Goal: Information Seeking & Learning: Learn about a topic

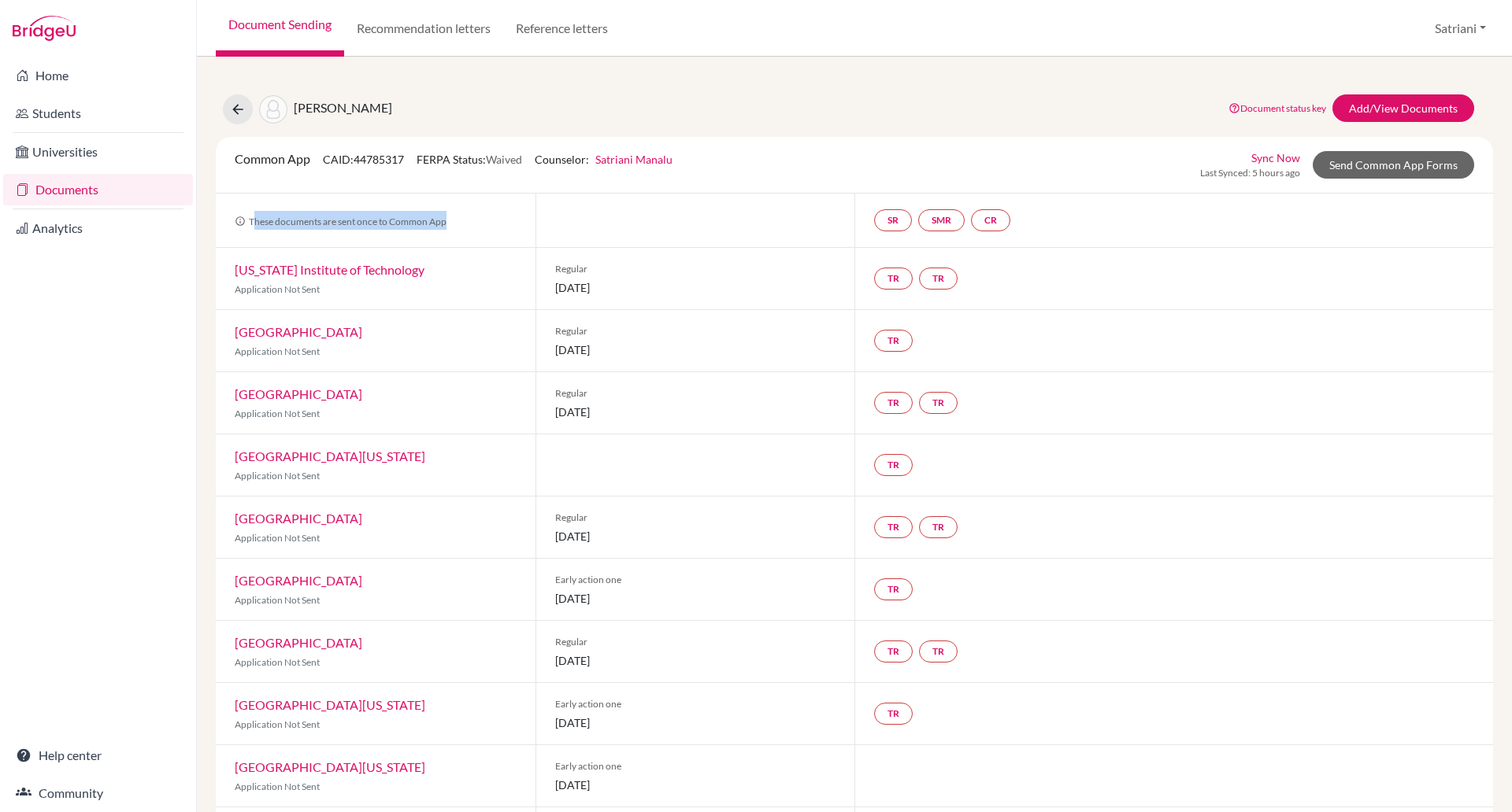
drag, startPoint x: 453, startPoint y: 227, endPoint x: 253, endPoint y: 217, distance: 200.2
click at [253, 217] on div "These documents are sent once to Common App" at bounding box center [375, 220] width 320 height 44
click at [421, 259] on div "[US_STATE] Institute of Technology Application Not Sent" at bounding box center [375, 278] width 320 height 62
click at [1352, 173] on link "Send Common App Forms" at bounding box center [1393, 165] width 161 height 28
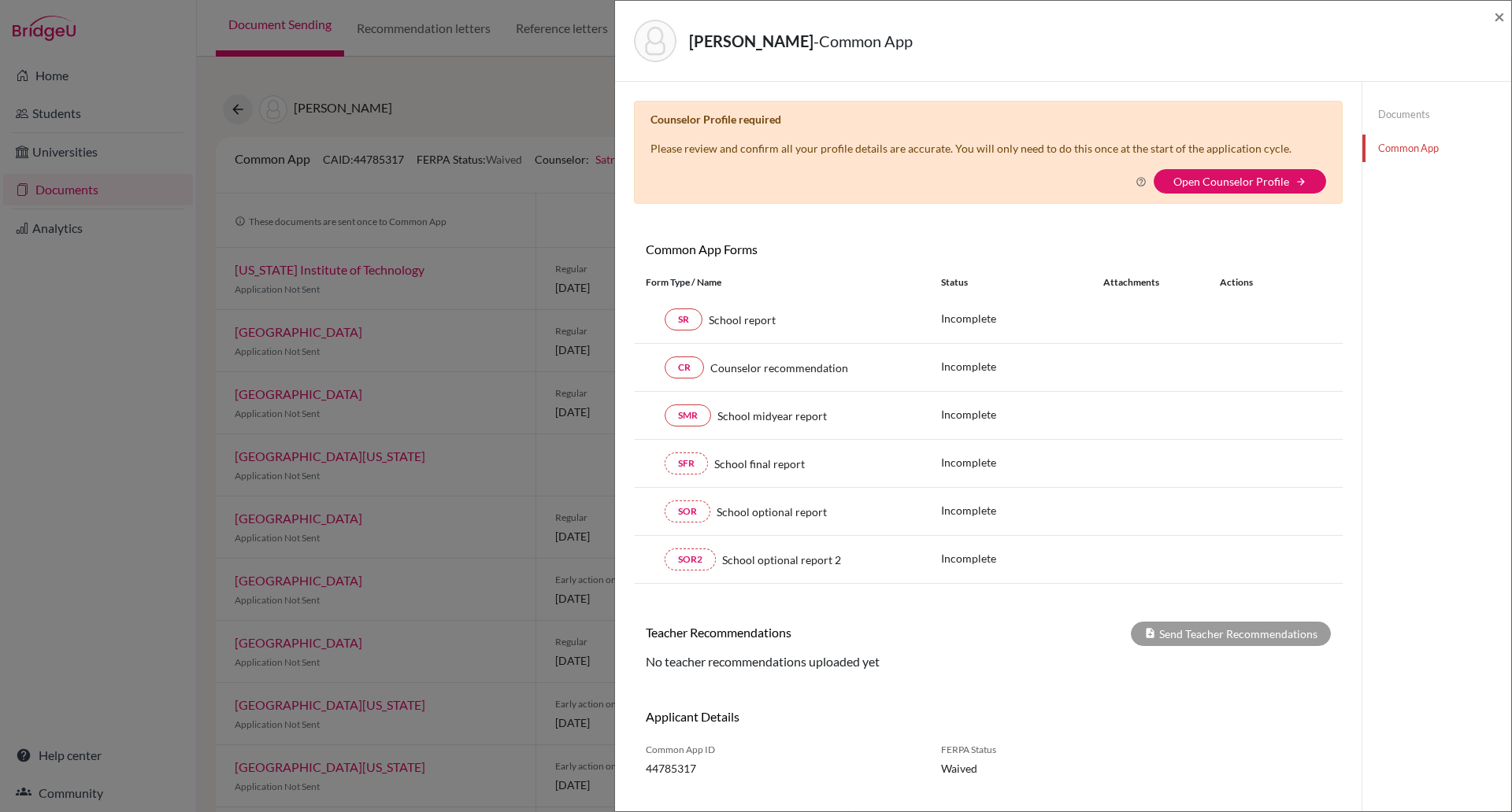
click at [1506, 23] on div "Kedia, Vihaan - Common App ×" at bounding box center [1063, 41] width 897 height 81
click at [1497, 24] on span "×" at bounding box center [1500, 16] width 11 height 23
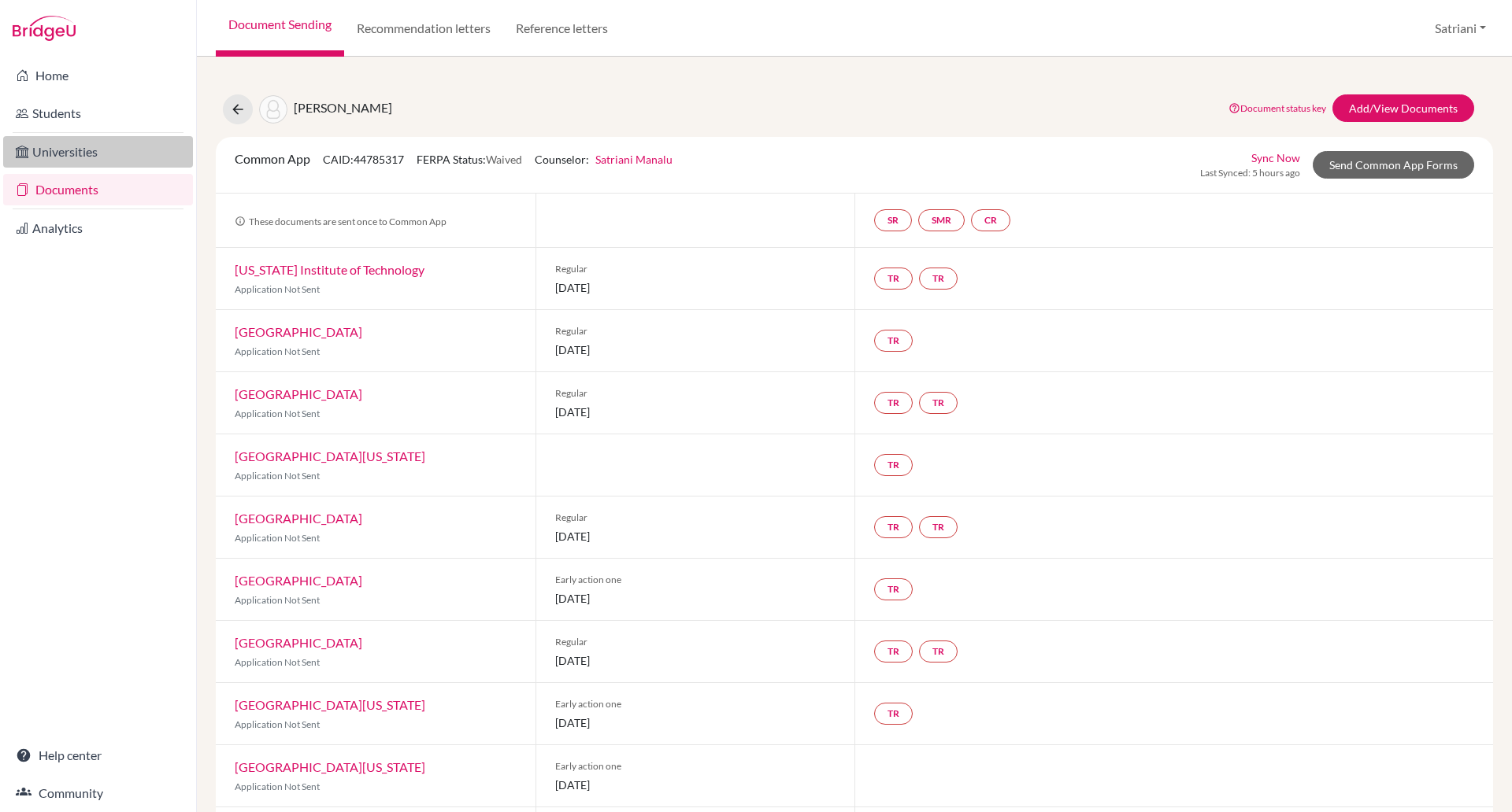
click at [66, 155] on link "Universities" at bounding box center [98, 151] width 190 height 32
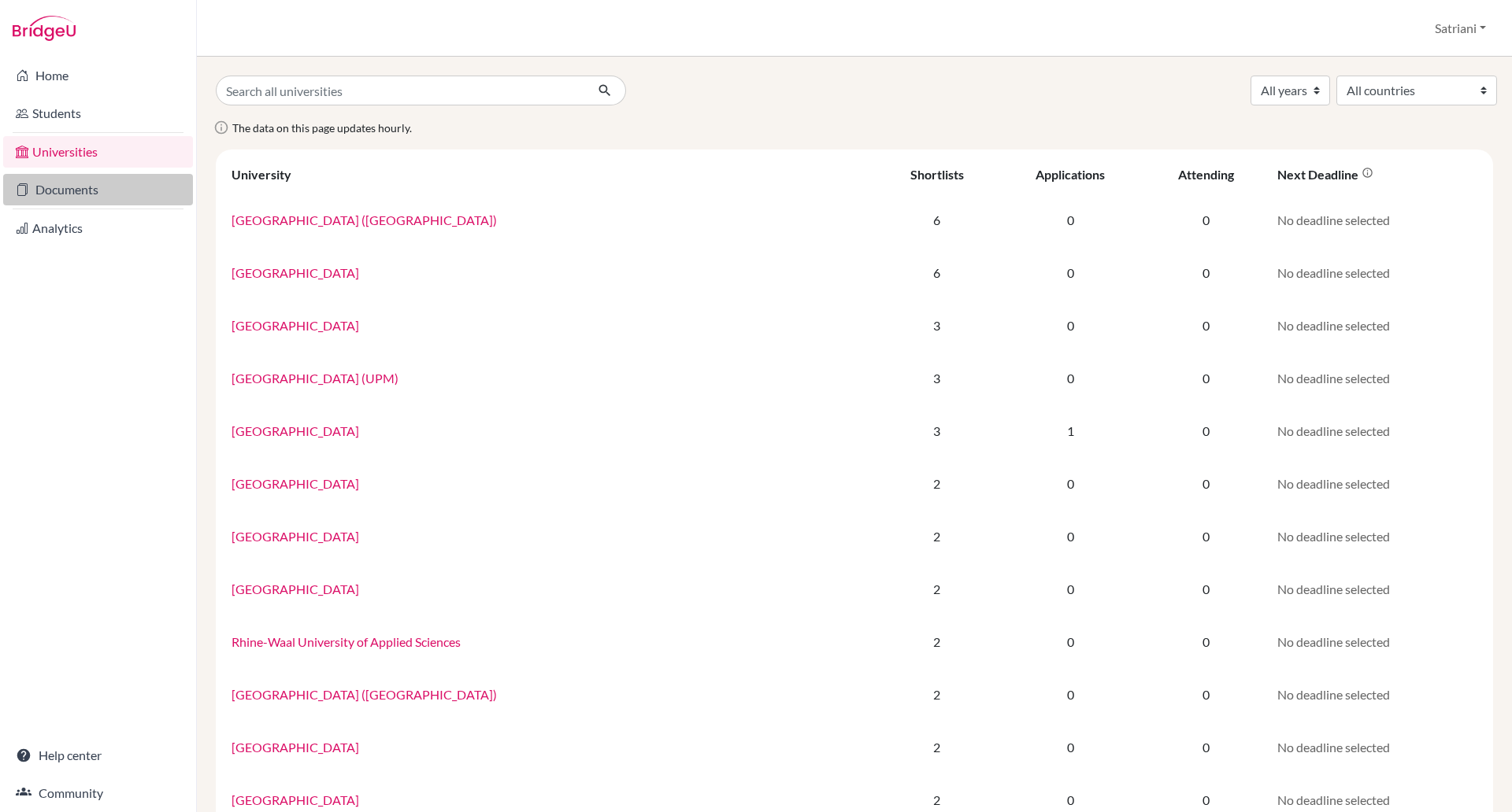
click at [68, 190] on link "Documents" at bounding box center [98, 189] width 190 height 32
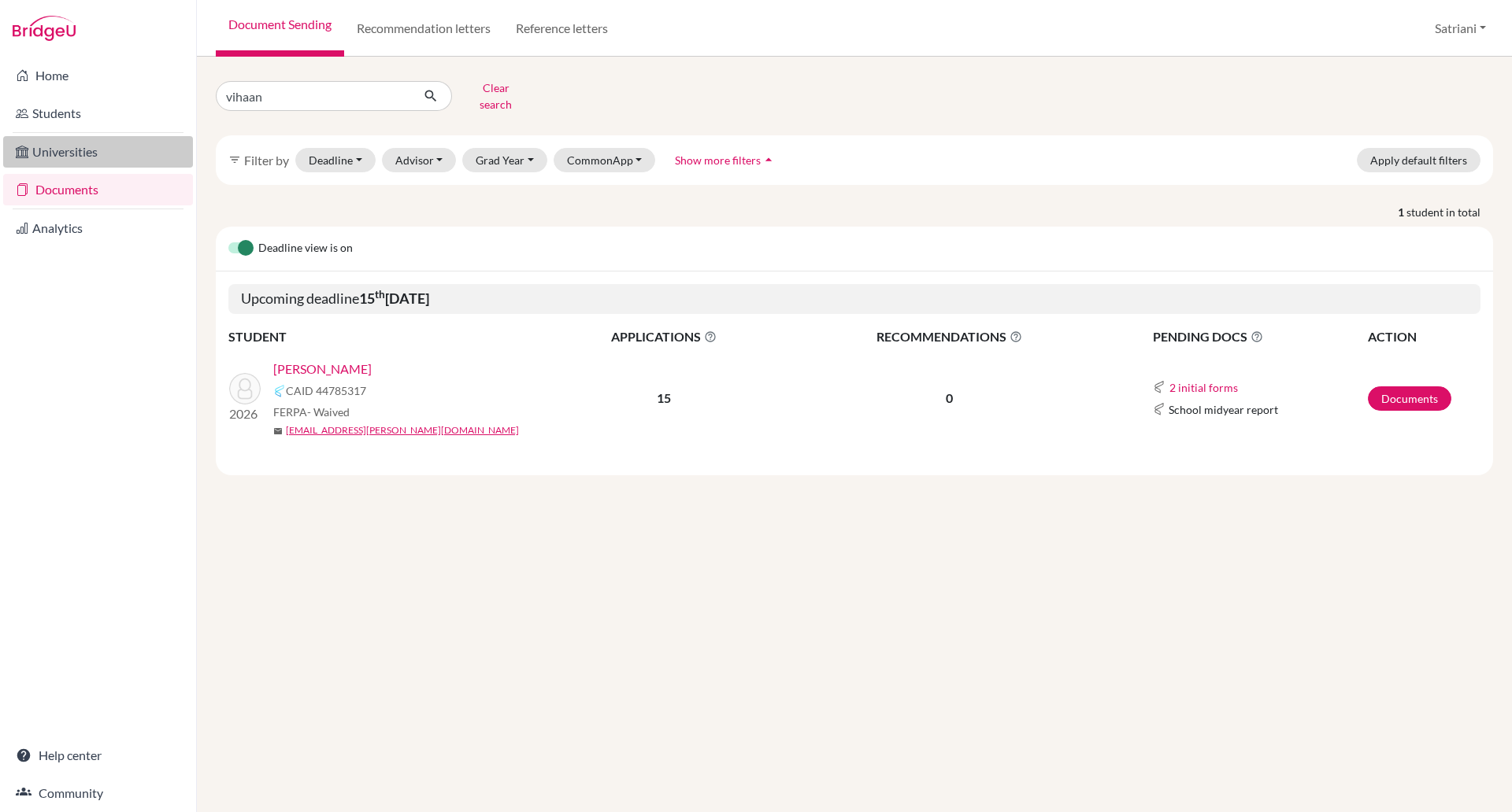
click at [83, 154] on link "Universities" at bounding box center [98, 151] width 190 height 32
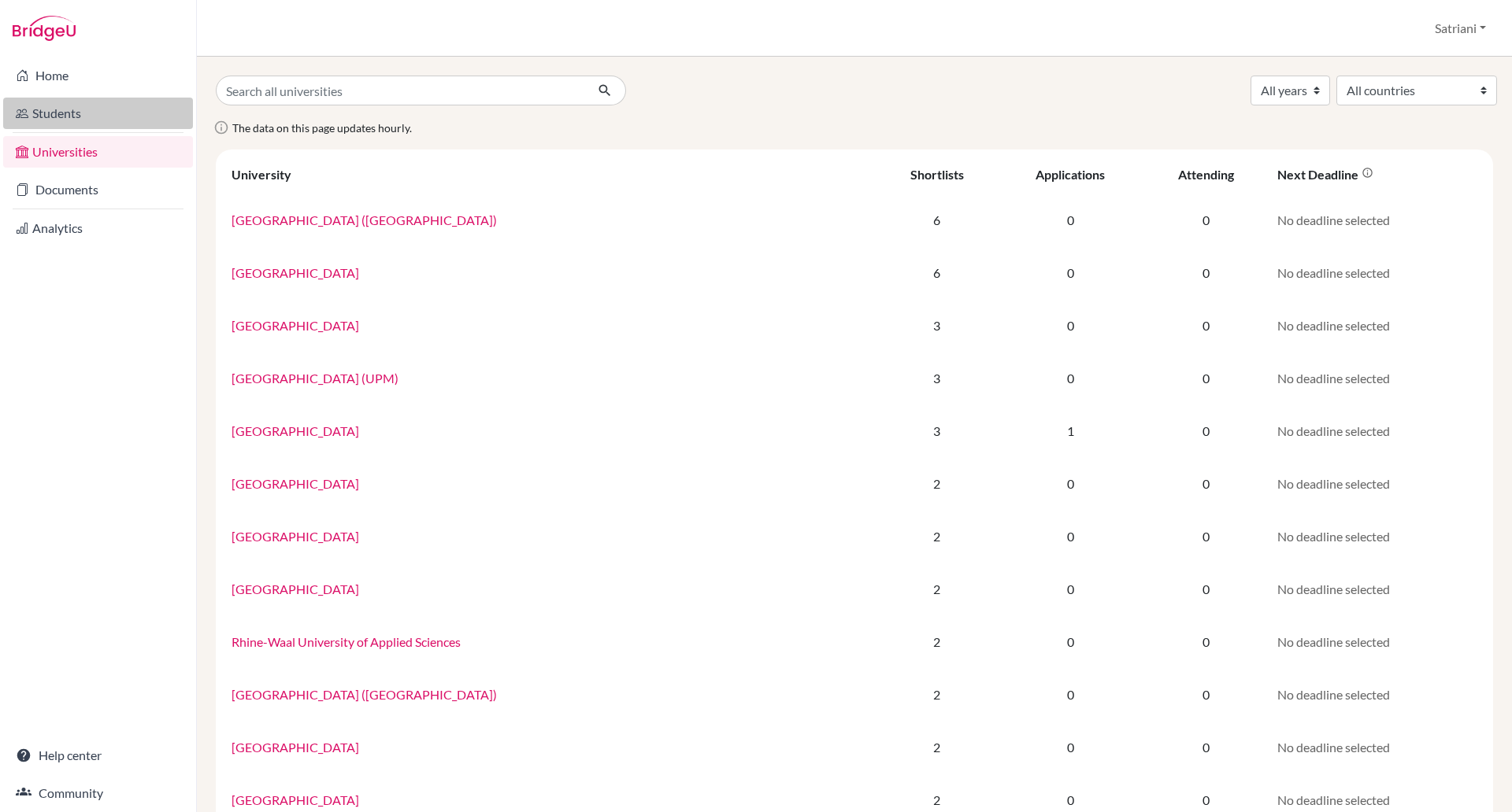
click at [71, 113] on link "Students" at bounding box center [98, 113] width 190 height 32
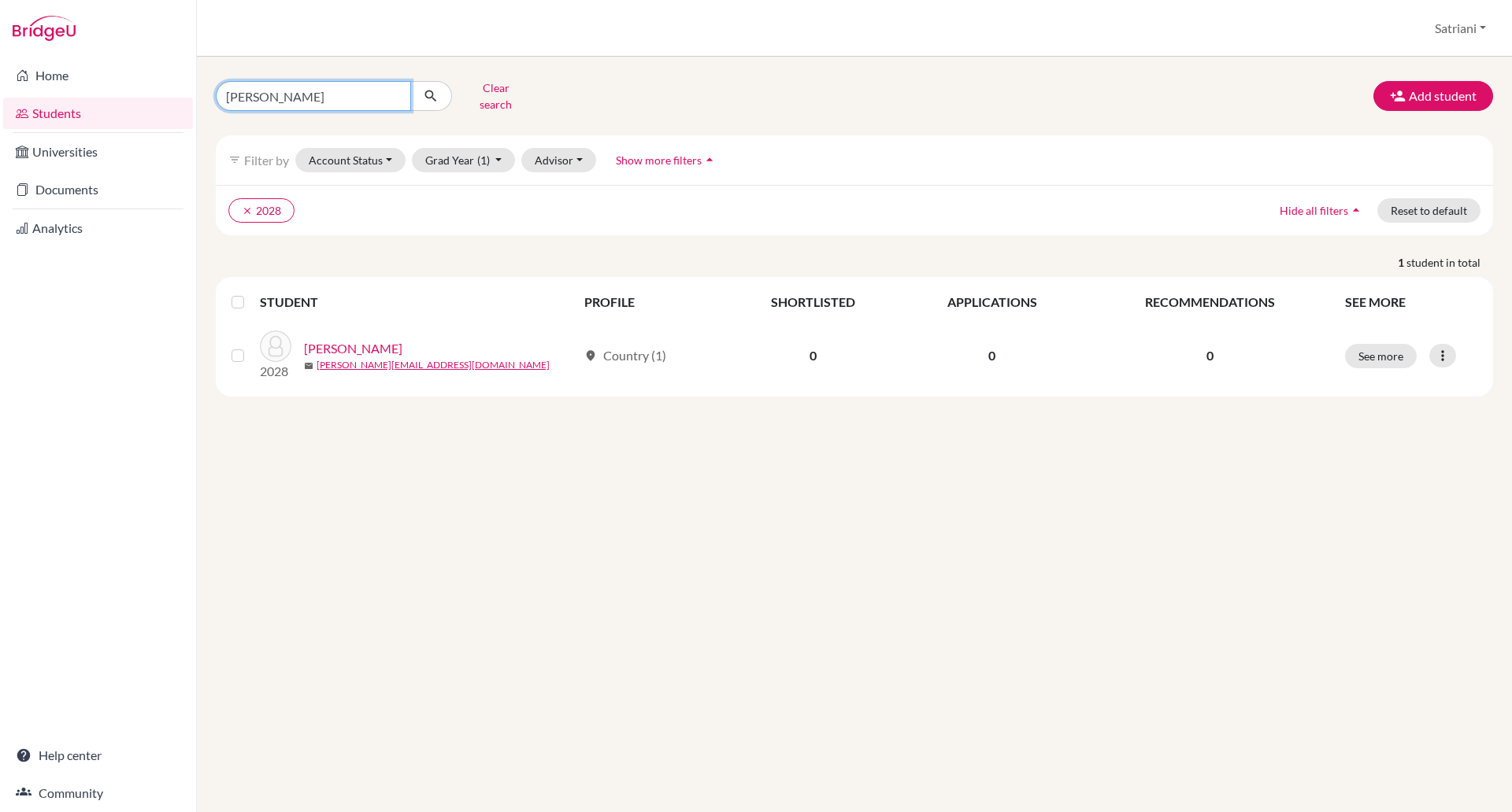
click at [284, 95] on input "francis" at bounding box center [313, 96] width 195 height 30
click at [393, 94] on input "francis" at bounding box center [313, 96] width 195 height 30
type input "vihaan"
click button "submit" at bounding box center [432, 96] width 42 height 30
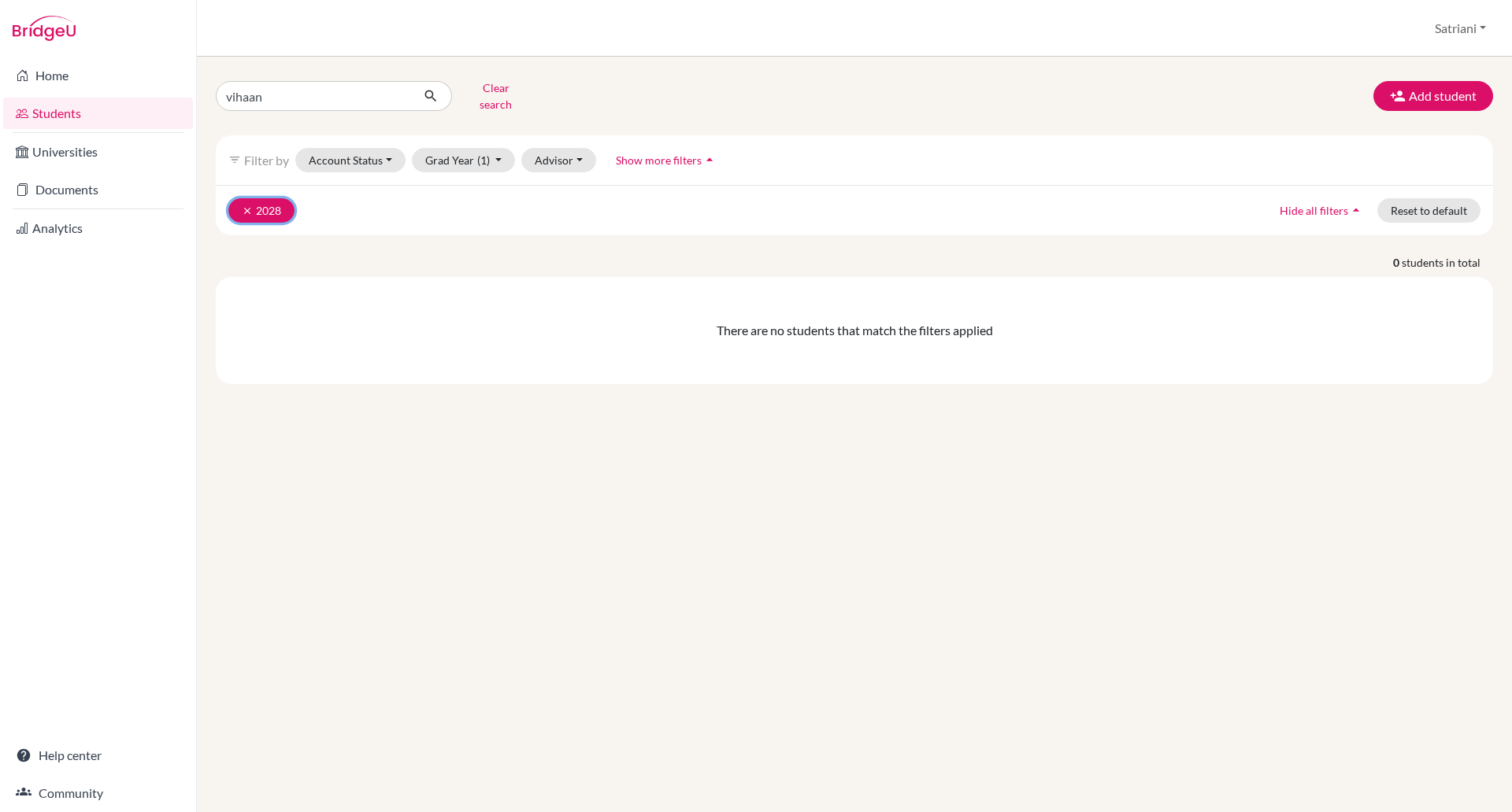
click at [242, 206] on button "clear 2028" at bounding box center [262, 210] width 66 height 24
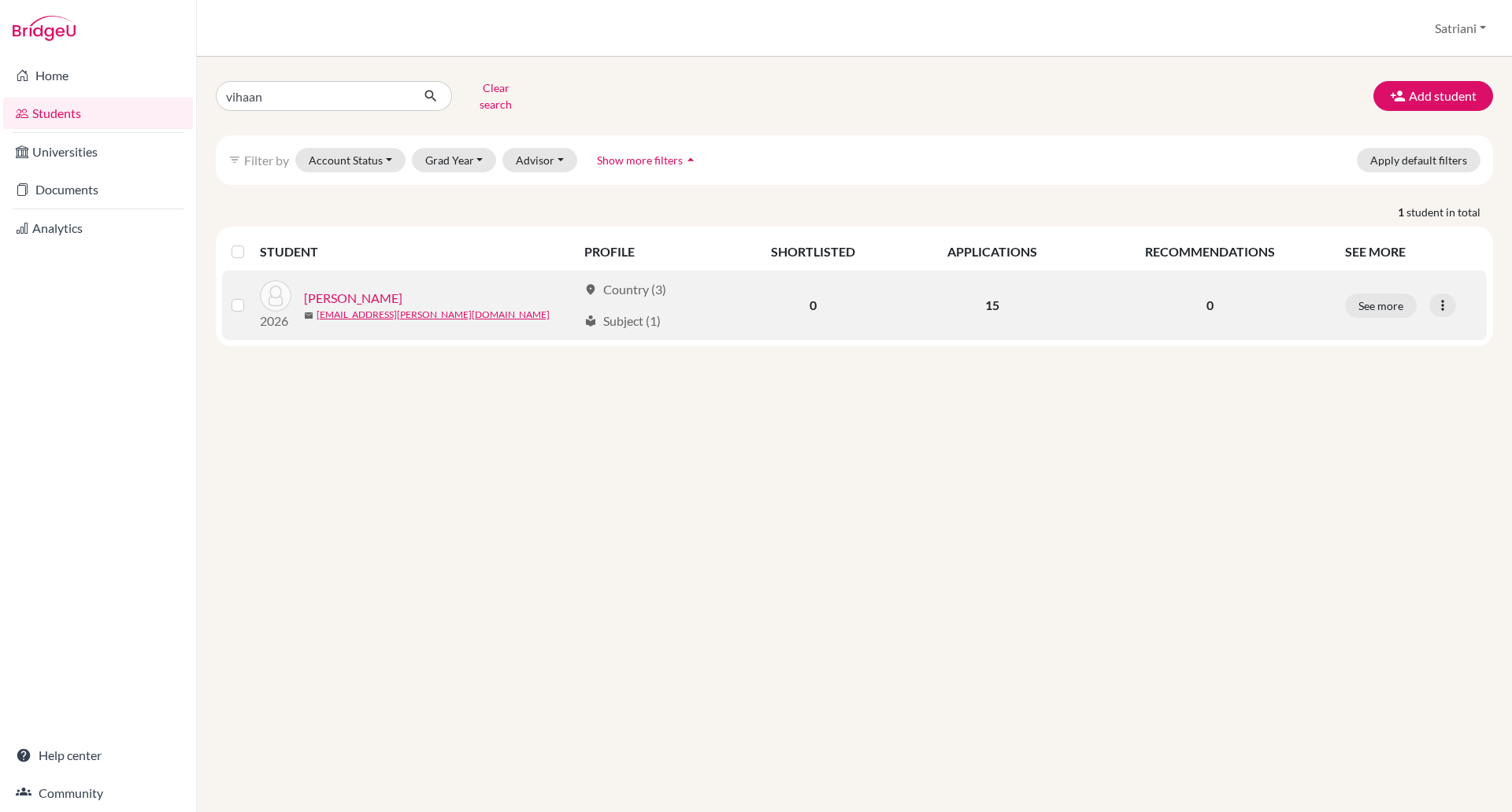
click at [363, 289] on link "[PERSON_NAME]" at bounding box center [353, 298] width 99 height 19
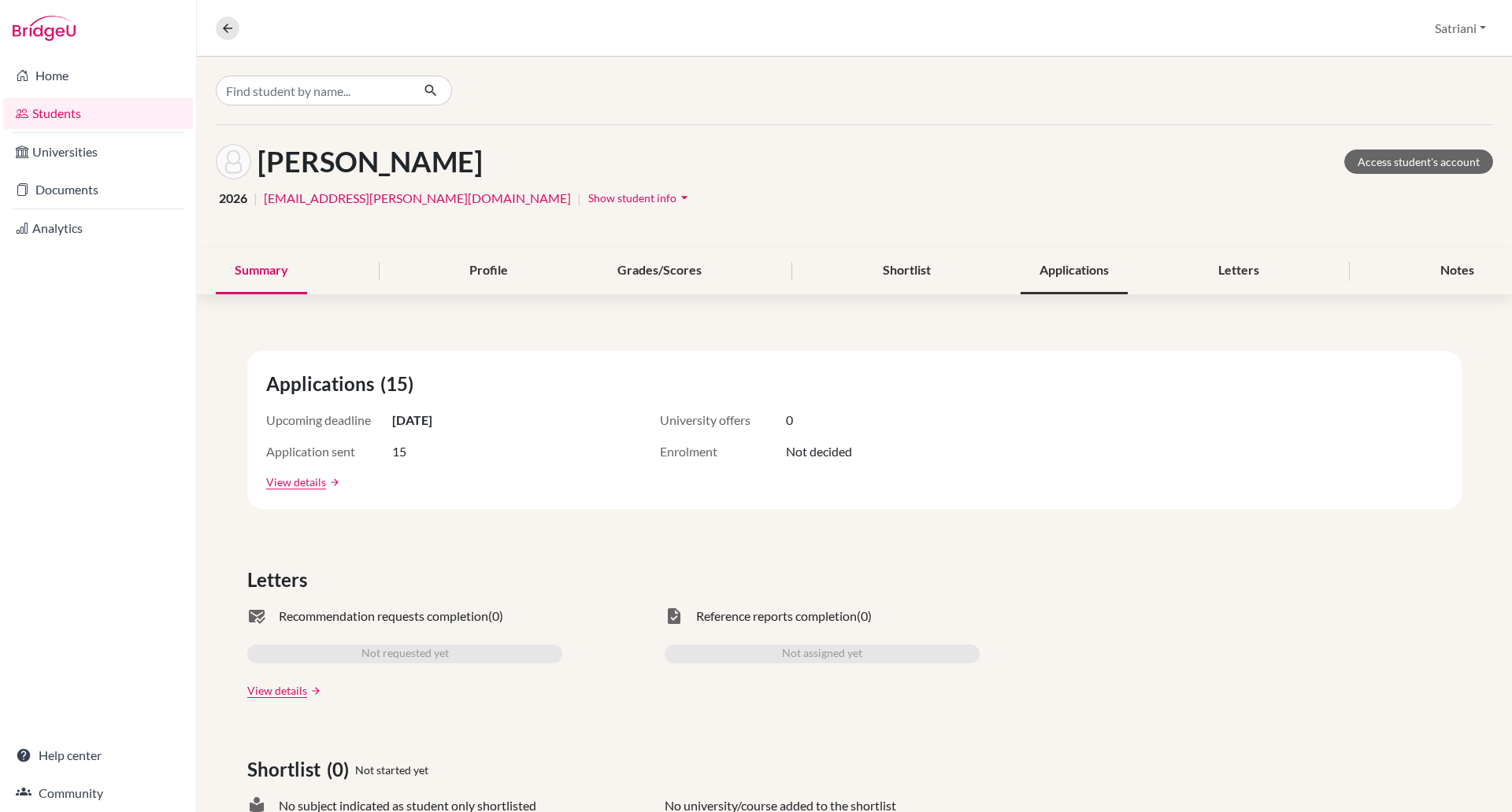
click at [1080, 274] on div "Applications" at bounding box center [1074, 270] width 107 height 46
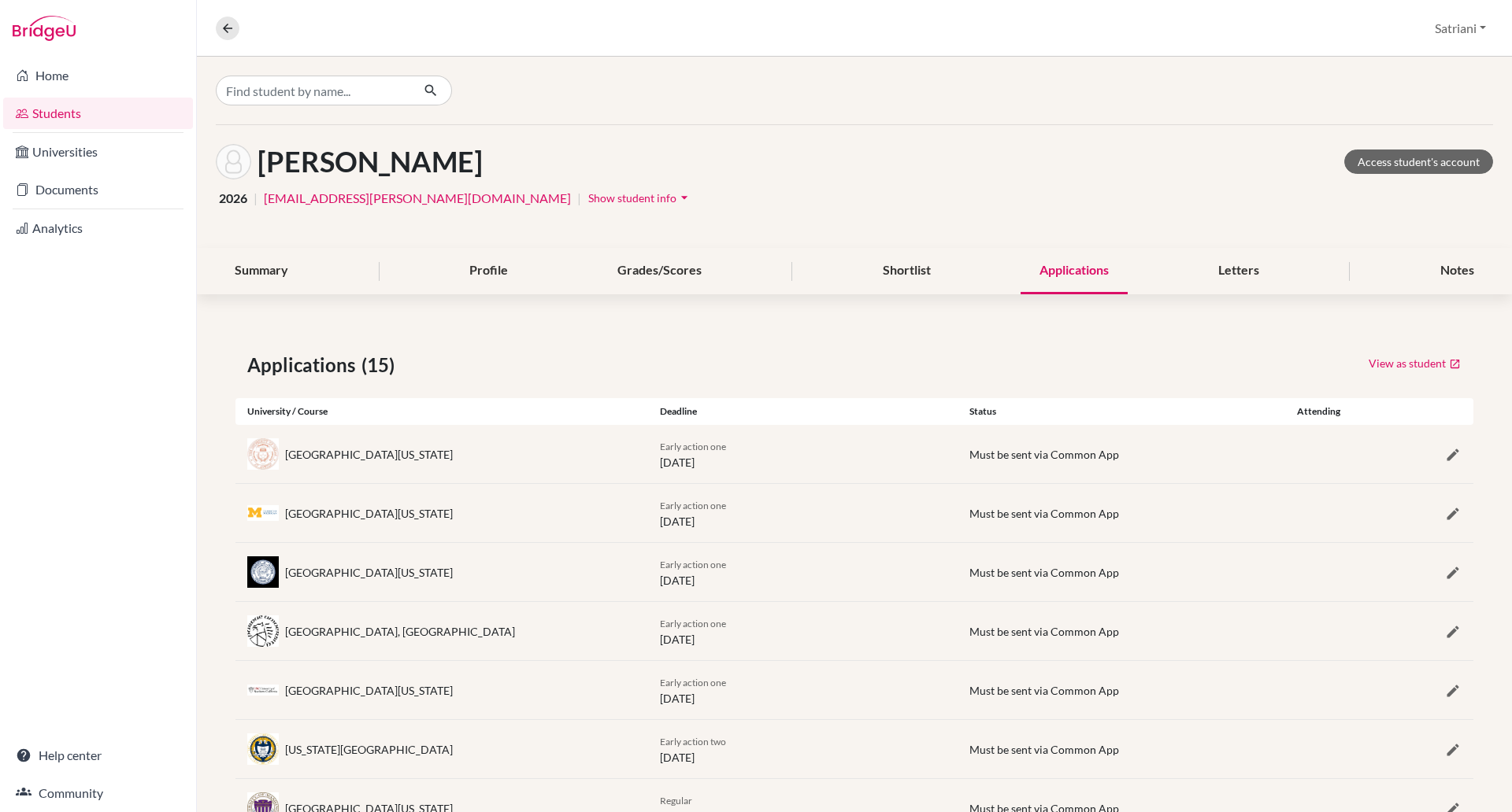
drag, startPoint x: 429, startPoint y: 451, endPoint x: 286, endPoint y: 442, distance: 143.3
click at [286, 442] on div "[GEOGRAPHIC_DATA][US_STATE]" at bounding box center [442, 454] width 413 height 32
copy div "[GEOGRAPHIC_DATA][US_STATE]"
click at [340, 76] on input "Find student by name..." at bounding box center [313, 90] width 195 height 30
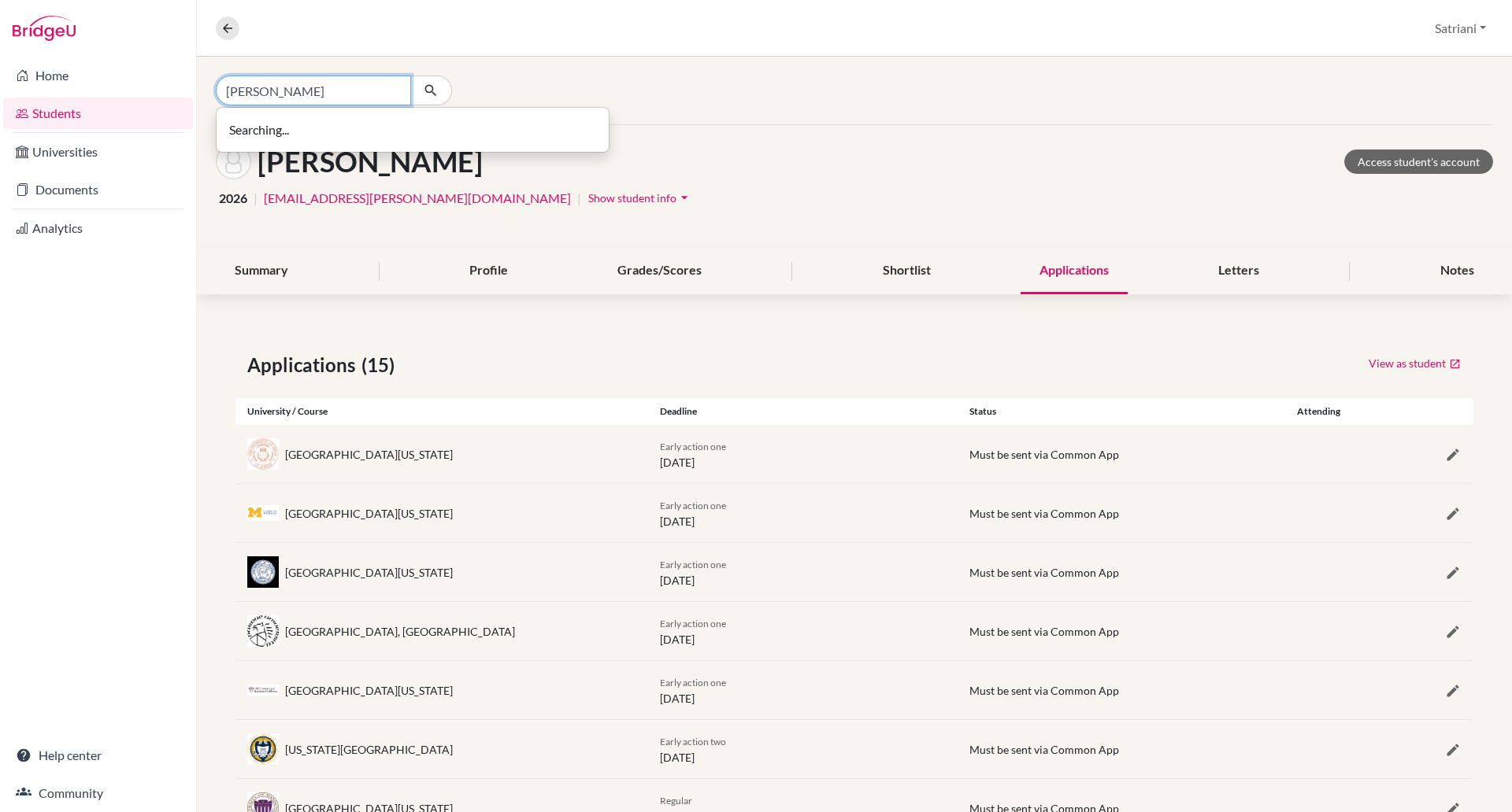
type input "[PERSON_NAME]"
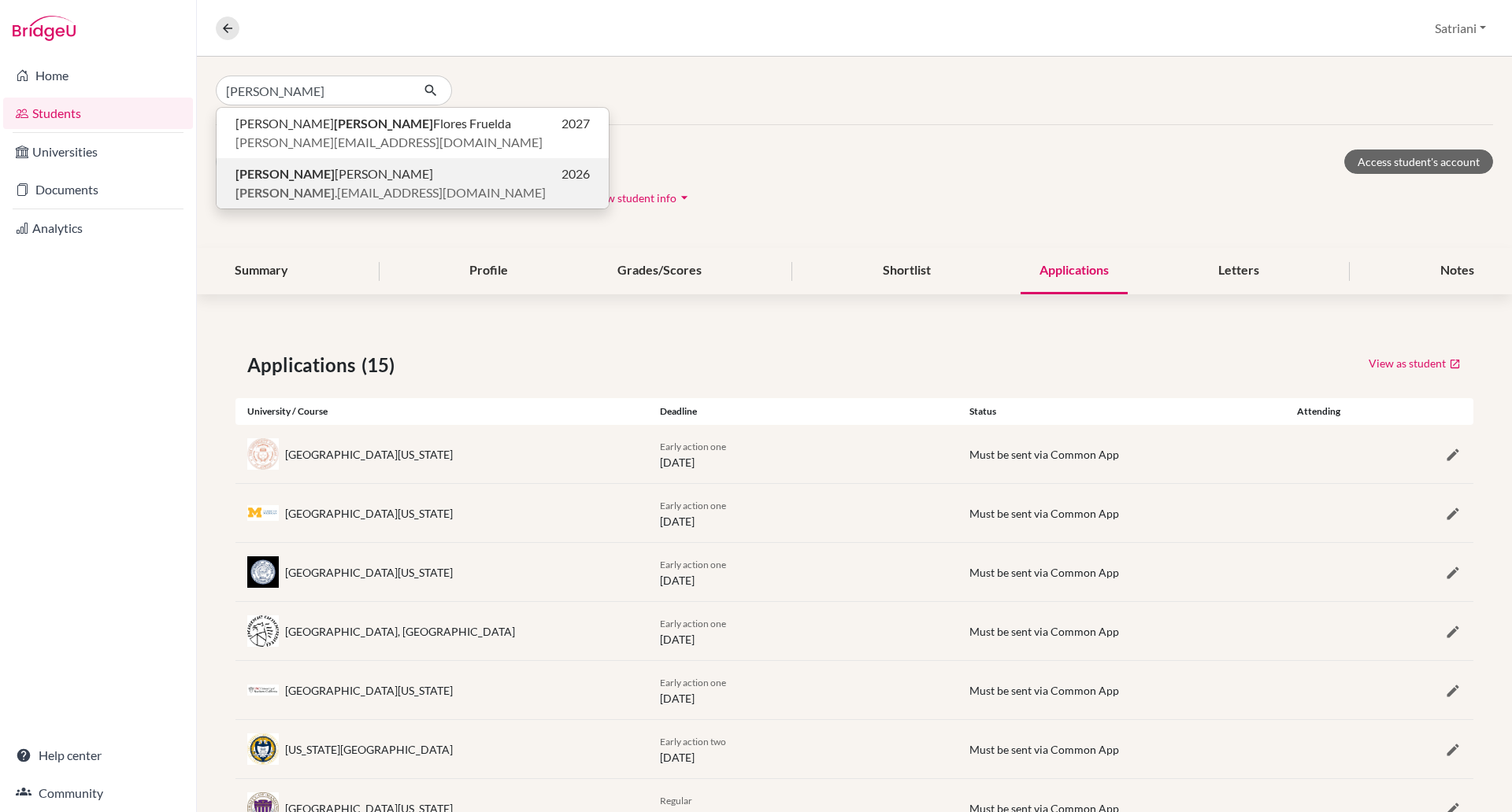
click at [399, 171] on p "Raphael Aidan Kusliawan 2026" at bounding box center [413, 173] width 355 height 19
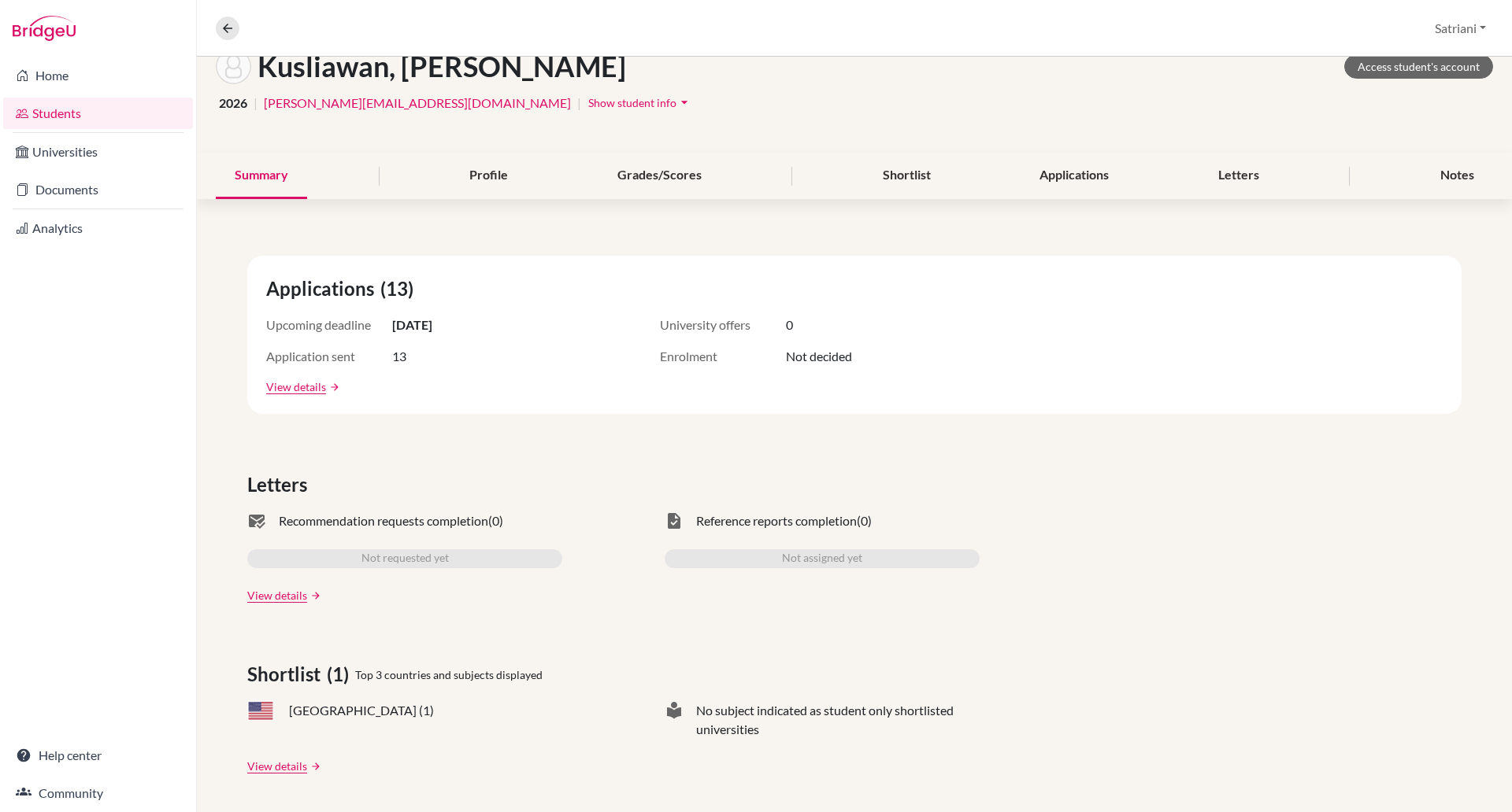
scroll to position [80, 0]
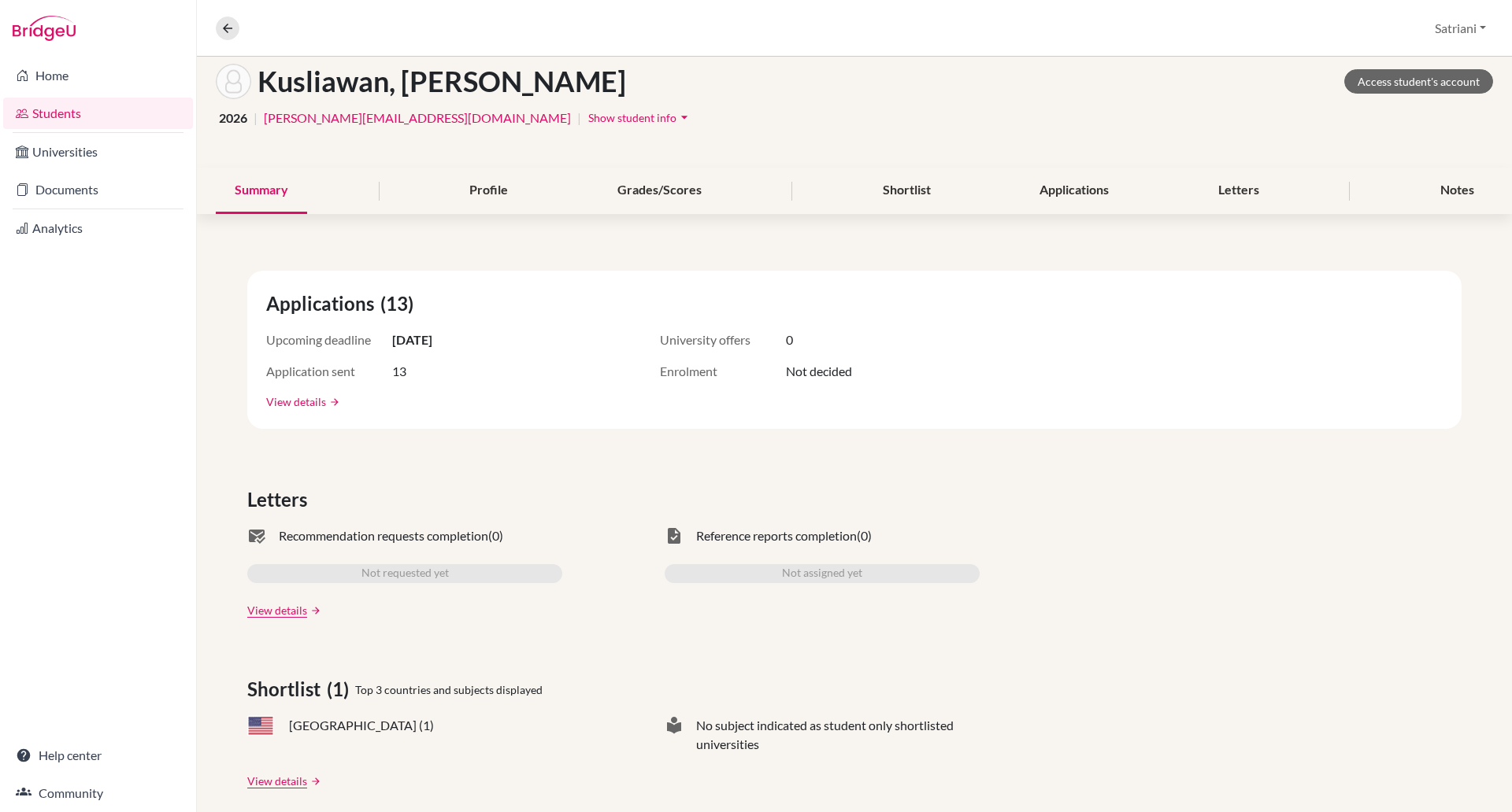
click at [321, 405] on link "View details" at bounding box center [296, 402] width 60 height 16
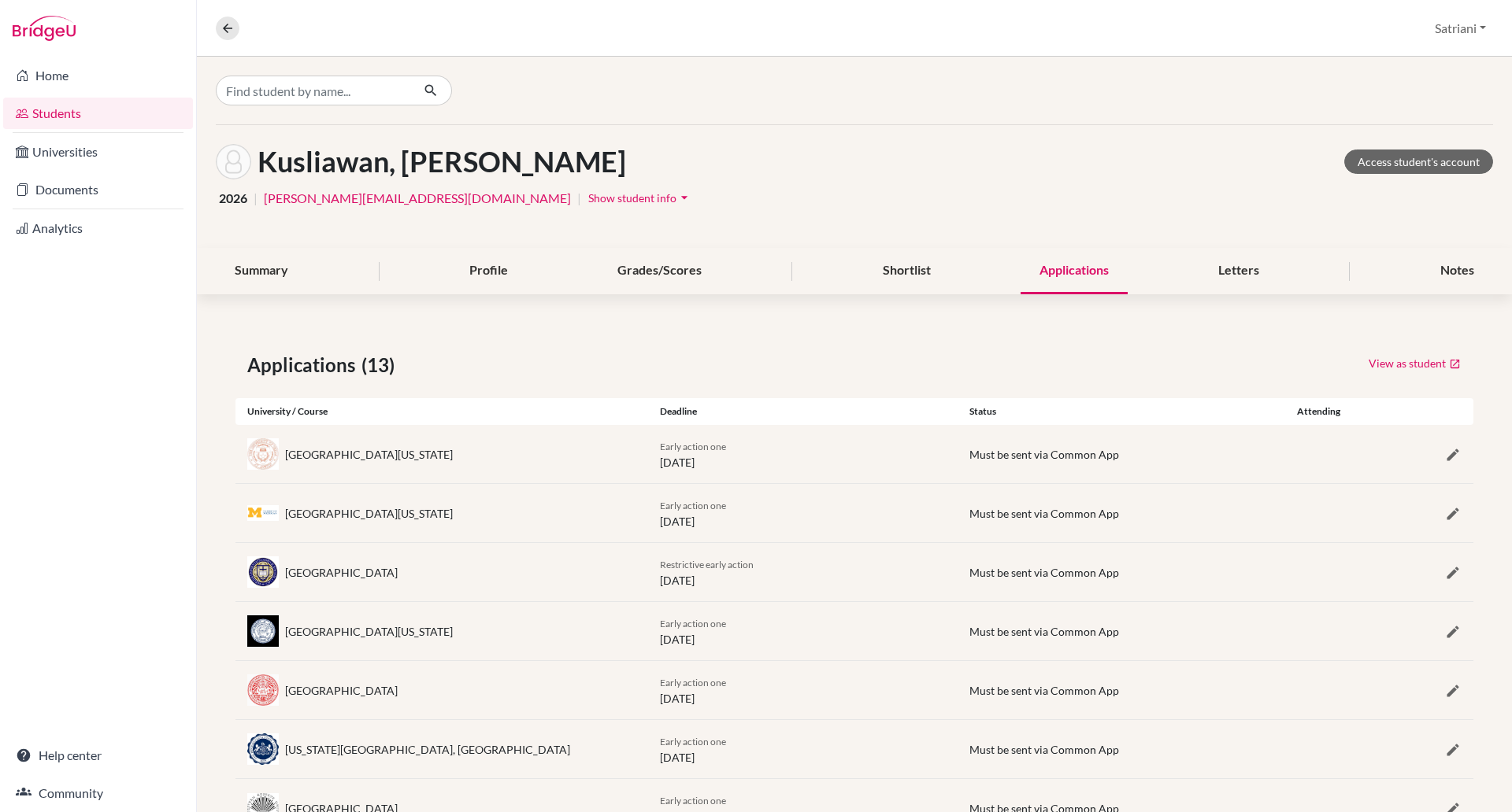
drag, startPoint x: 429, startPoint y: 451, endPoint x: 271, endPoint y: 459, distance: 158.2
click at [271, 459] on div "[GEOGRAPHIC_DATA][US_STATE]" at bounding box center [442, 454] width 413 height 32
copy div "[GEOGRAPHIC_DATA][US_STATE]"
click at [67, 102] on link "Students" at bounding box center [98, 113] width 190 height 32
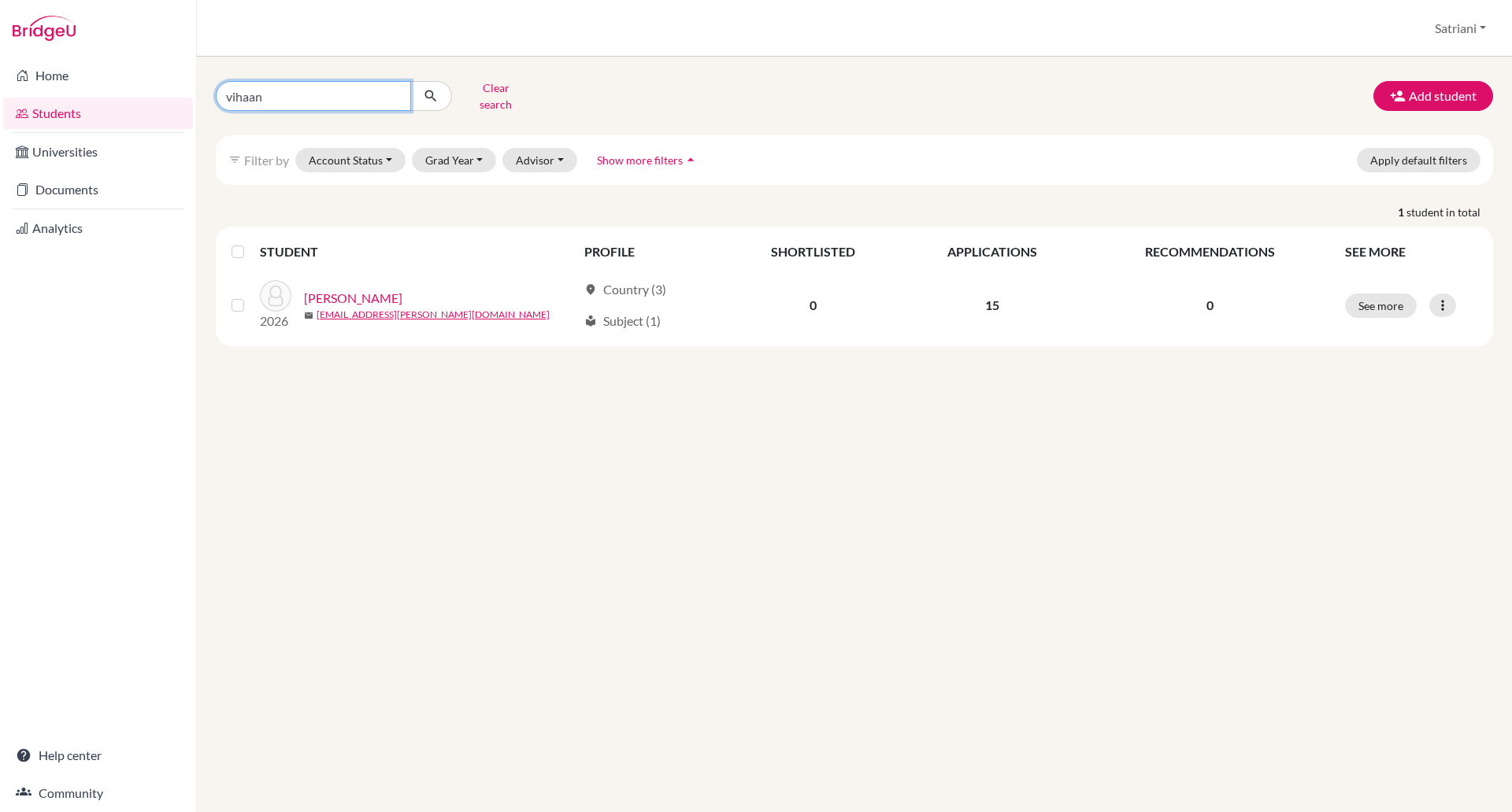
click at [391, 93] on input "vihaan" at bounding box center [313, 96] width 195 height 30
type input "[PERSON_NAME]"
click button "submit" at bounding box center [432, 96] width 42 height 30
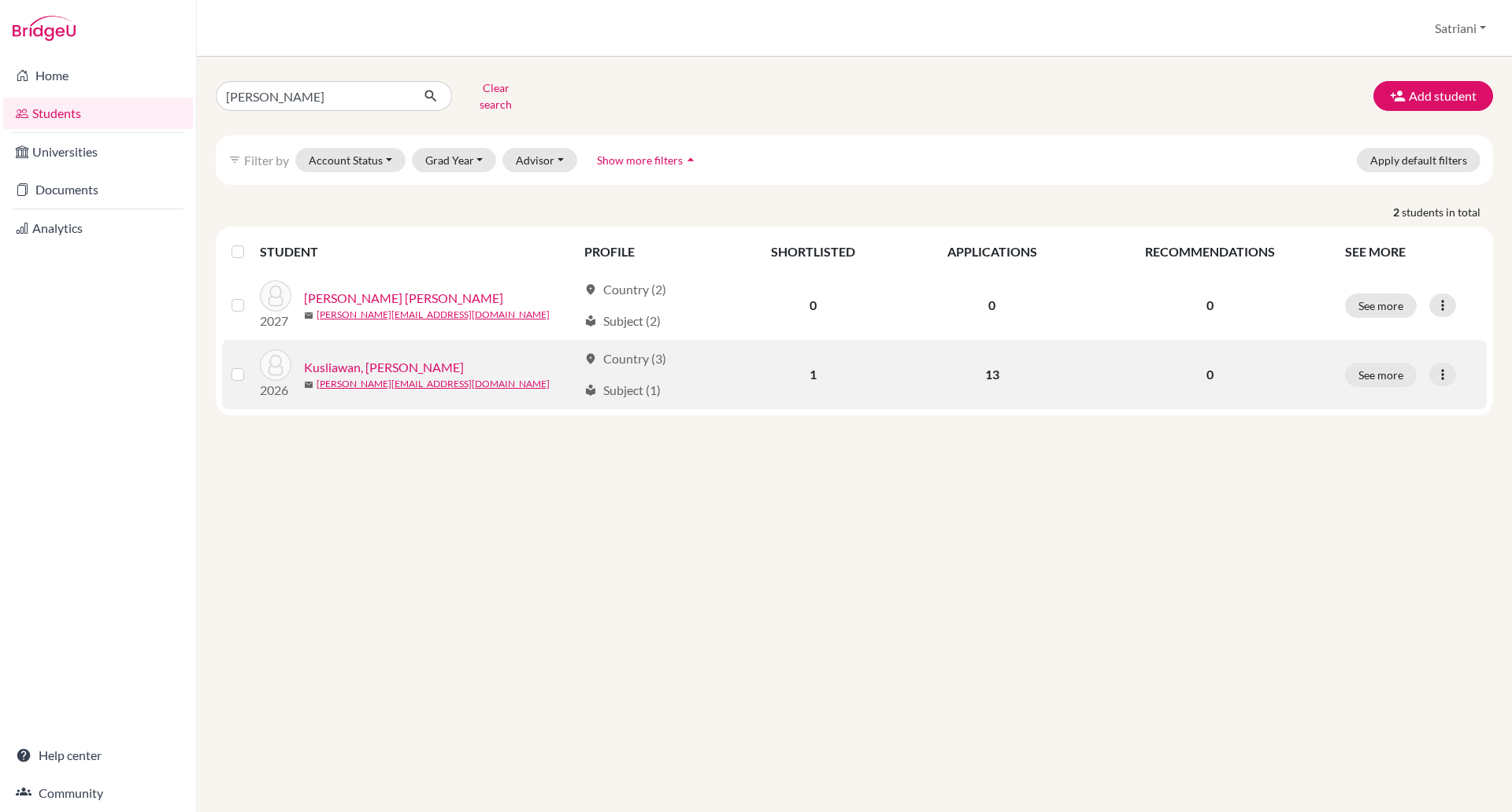
click at [419, 358] on link "Kusliawan, [PERSON_NAME]" at bounding box center [383, 367] width 160 height 19
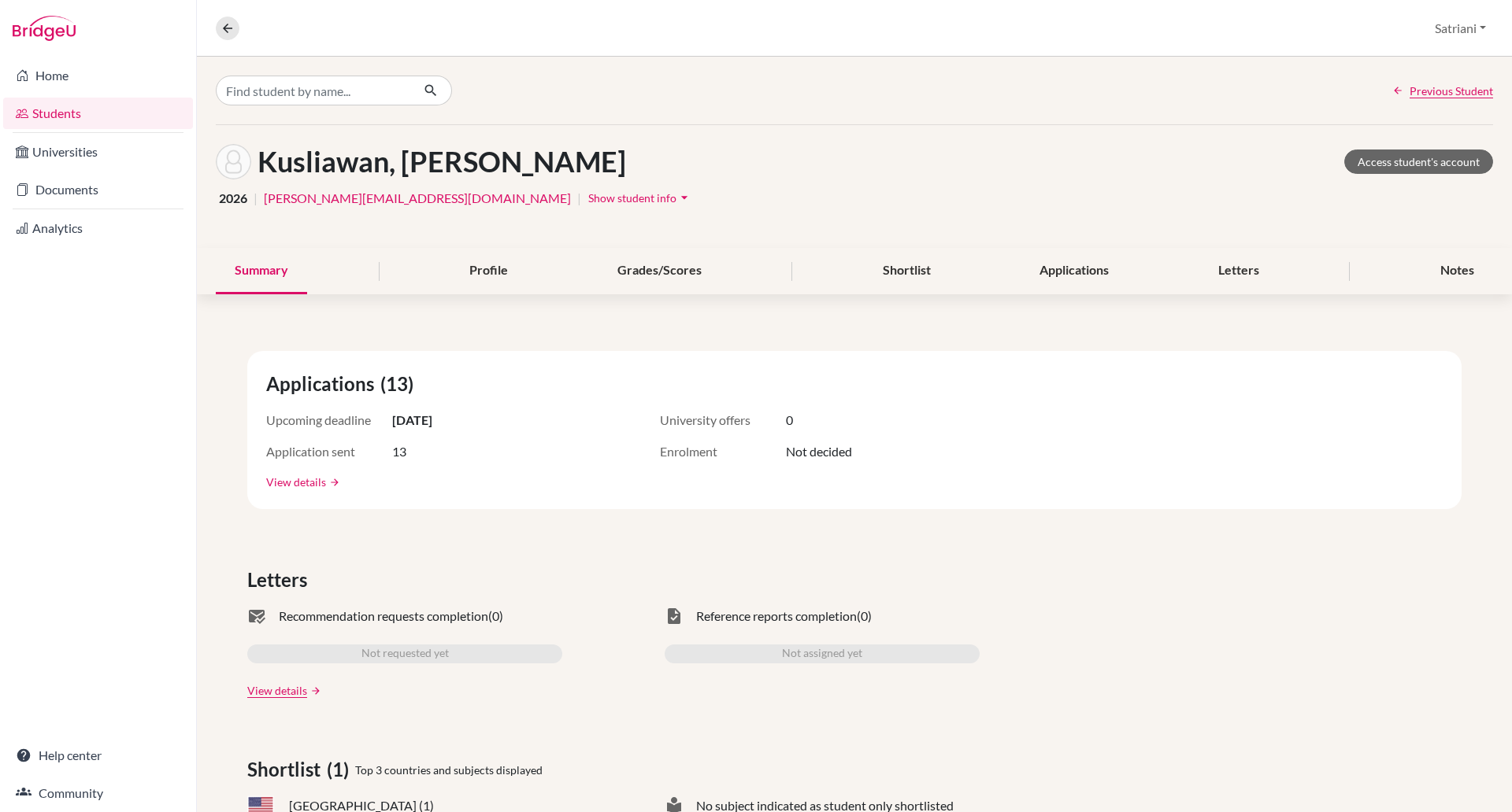
click at [291, 478] on link "View details" at bounding box center [296, 482] width 60 height 16
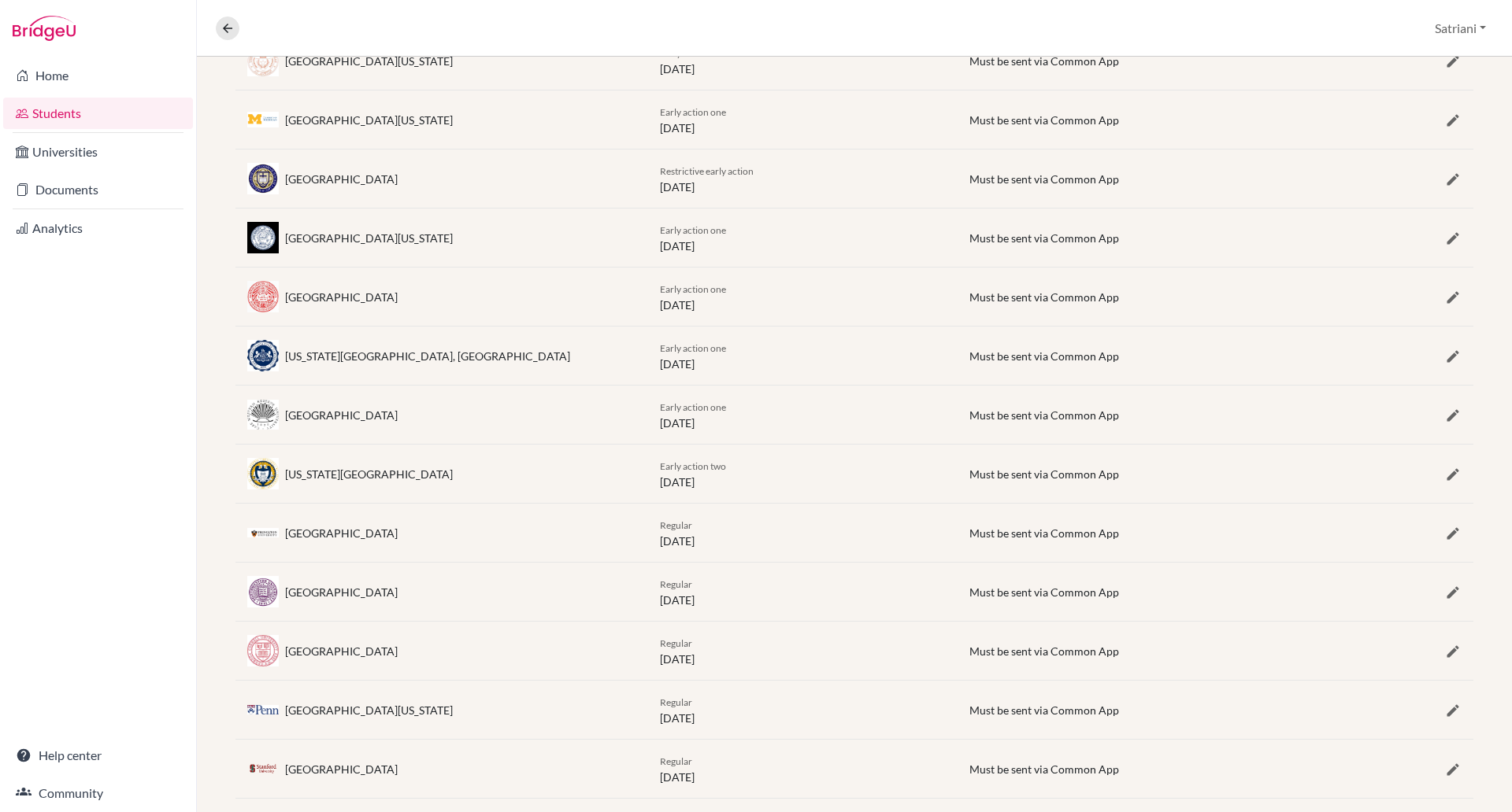
scroll to position [418, 0]
